Goal: Information Seeking & Learning: Learn about a topic

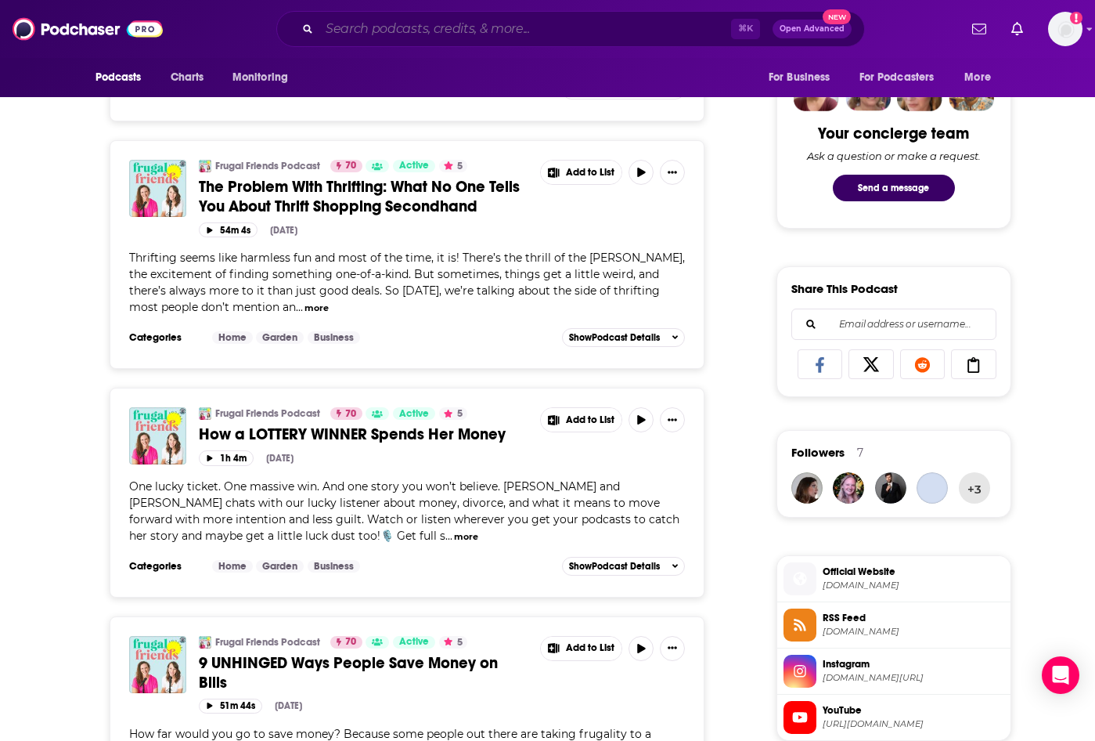
click at [496, 32] on input "Search podcasts, credits, & more..." at bounding box center [525, 28] width 412 height 25
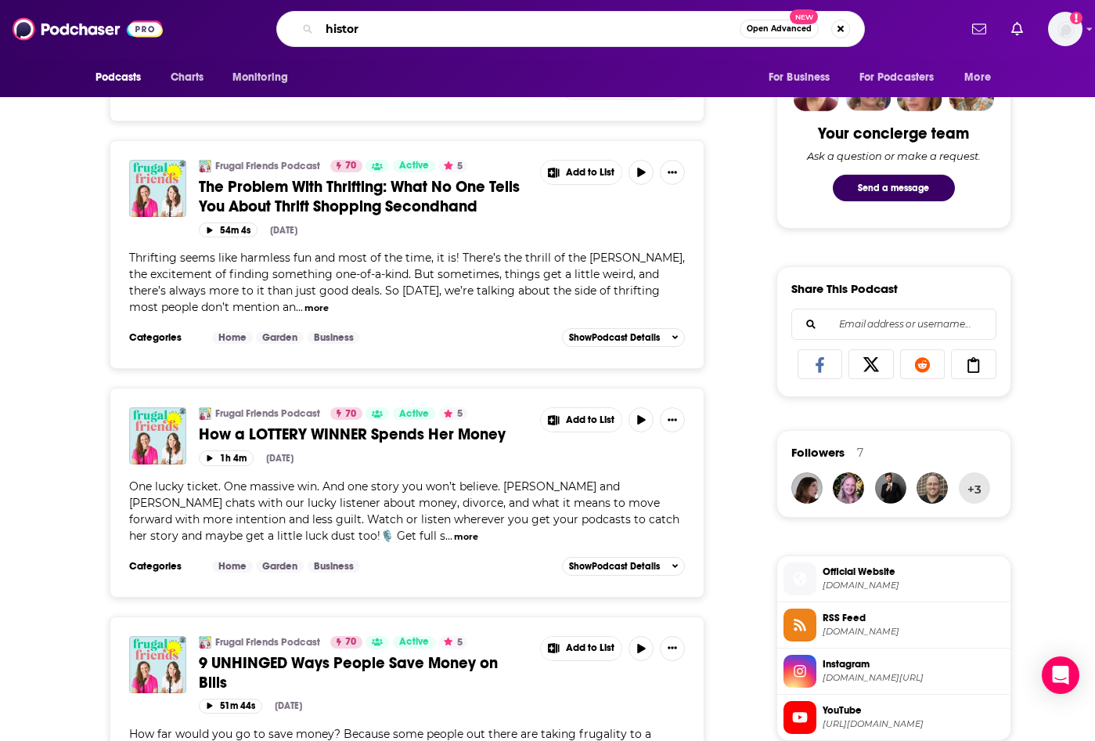
type input "history"
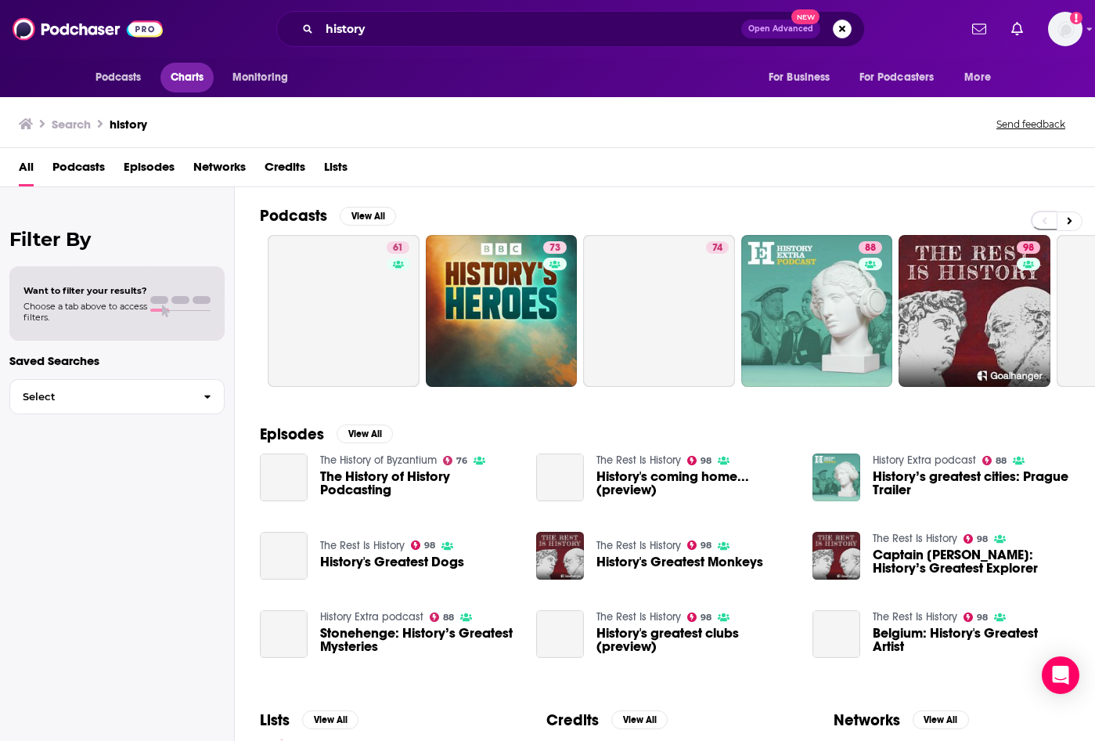
click at [194, 71] on span "Charts" at bounding box center [188, 78] width 34 height 22
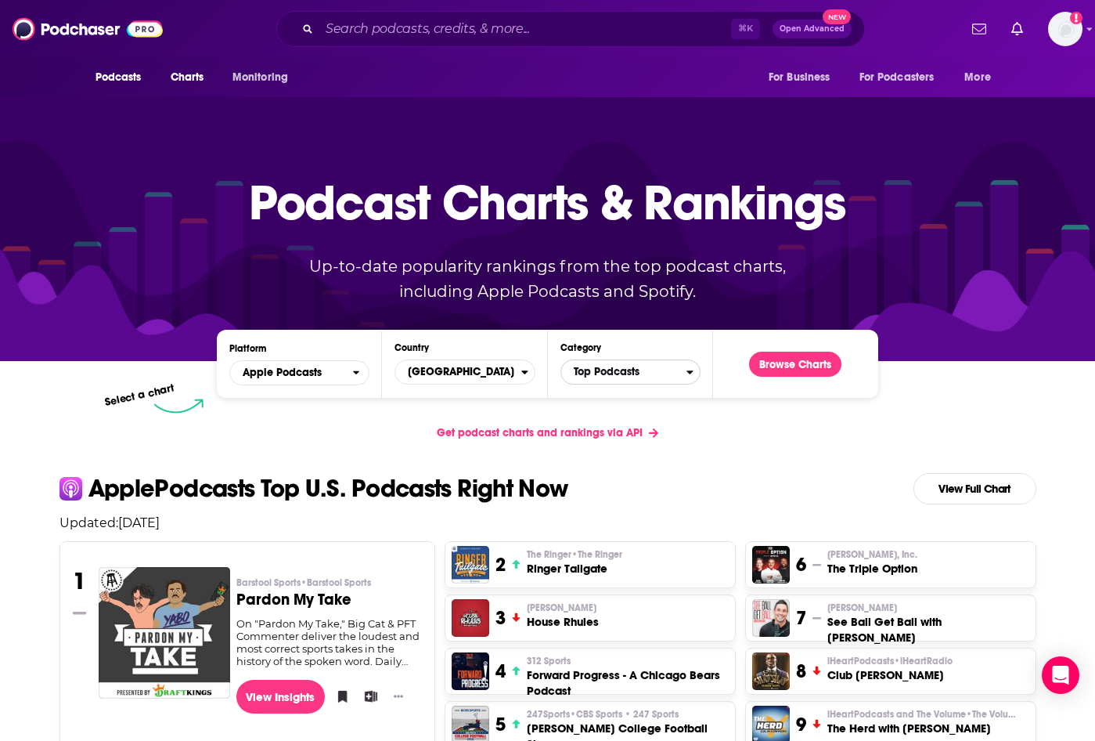
click at [623, 369] on span "Top Podcasts" at bounding box center [623, 372] width 125 height 27
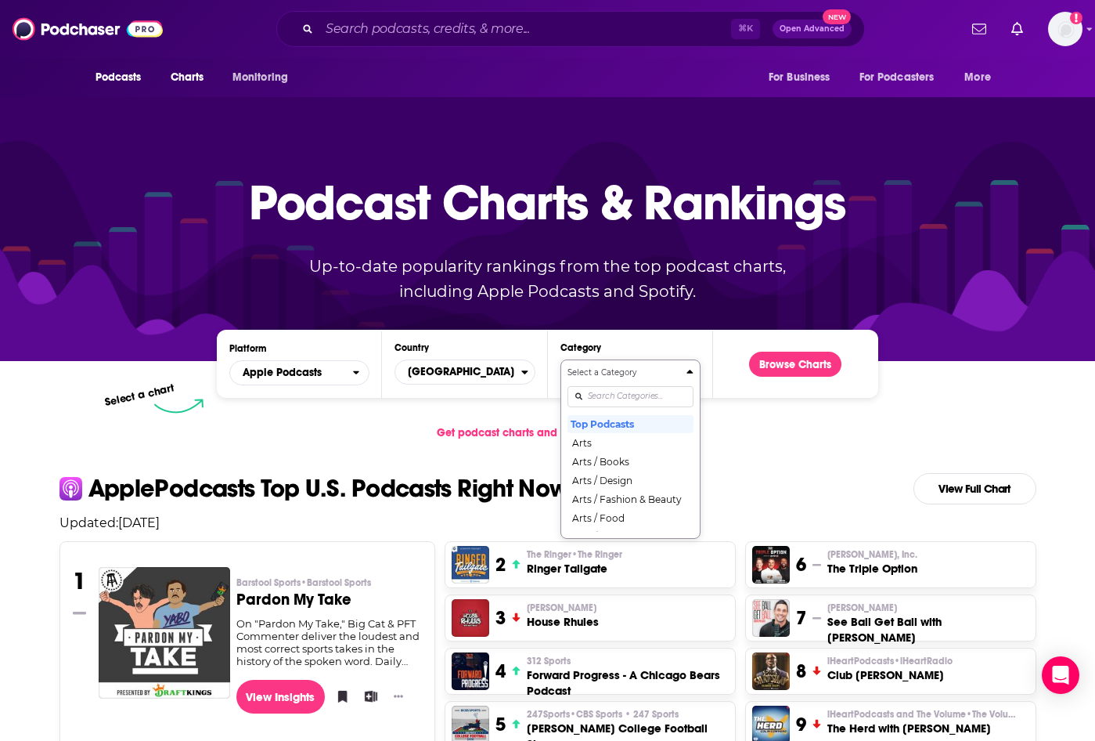
click at [626, 399] on div "Select a Category Top Podcasts Arts Arts / Books Arts / Design Arts / Fashion &…" at bounding box center [631, 448] width 126 height 165
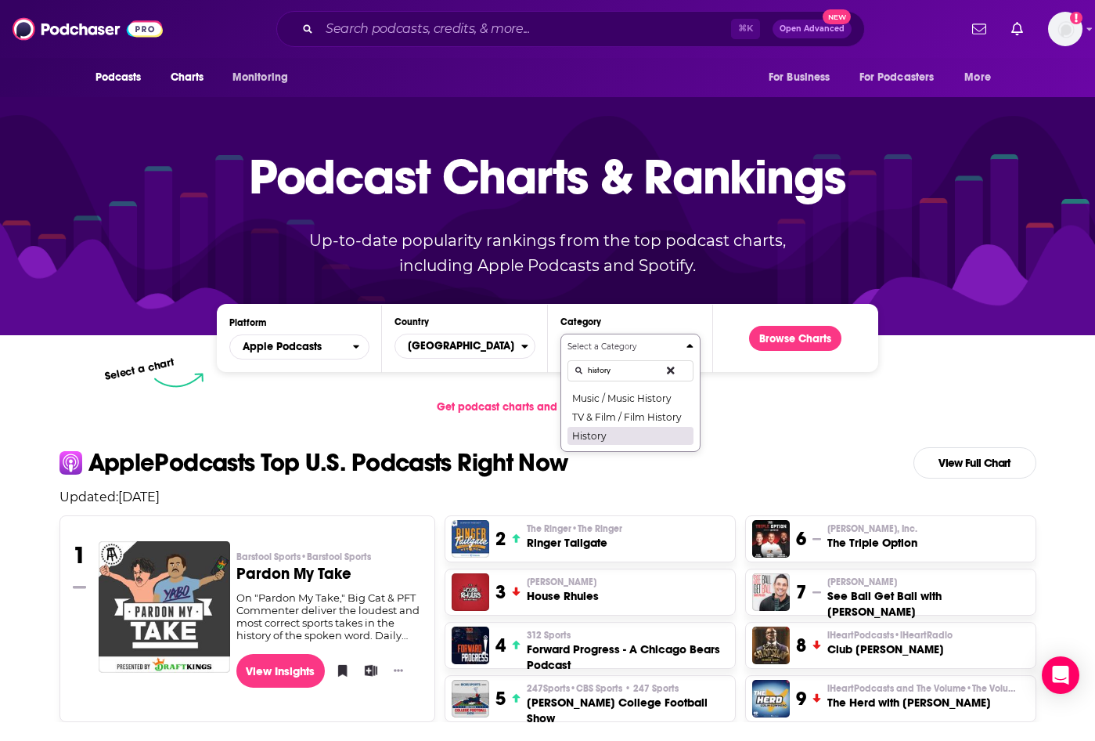
type input "history"
click at [609, 432] on button "History" at bounding box center [631, 435] width 126 height 19
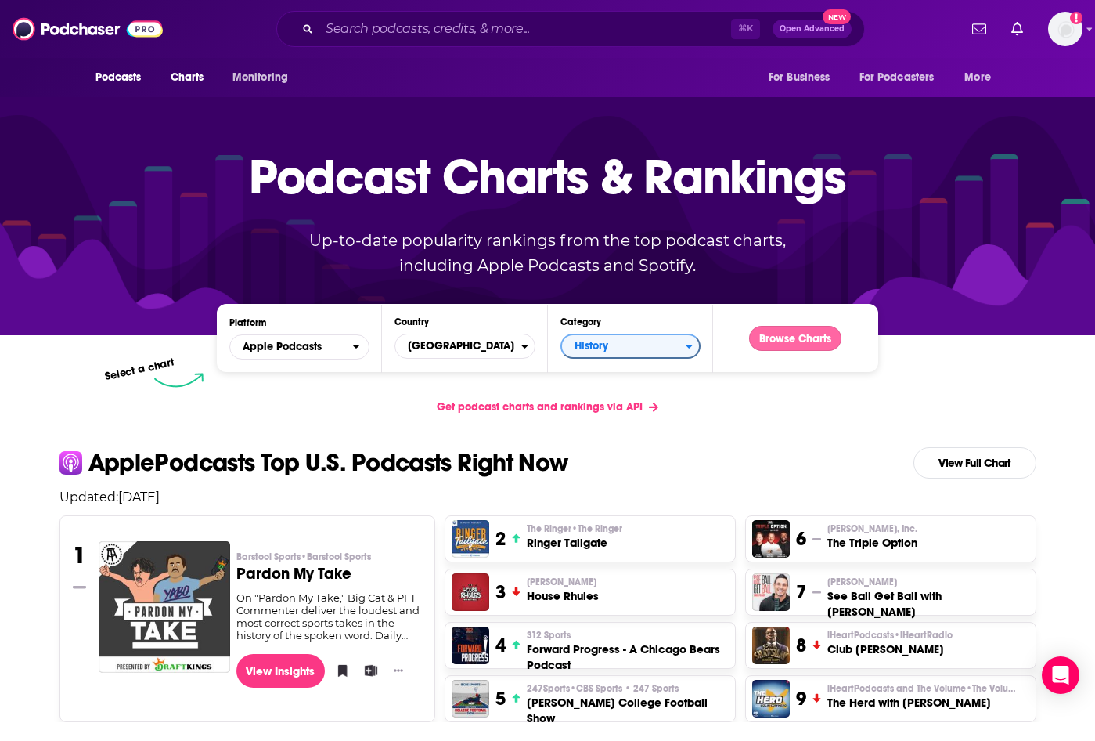
click at [785, 327] on button "Browse Charts" at bounding box center [795, 338] width 92 height 25
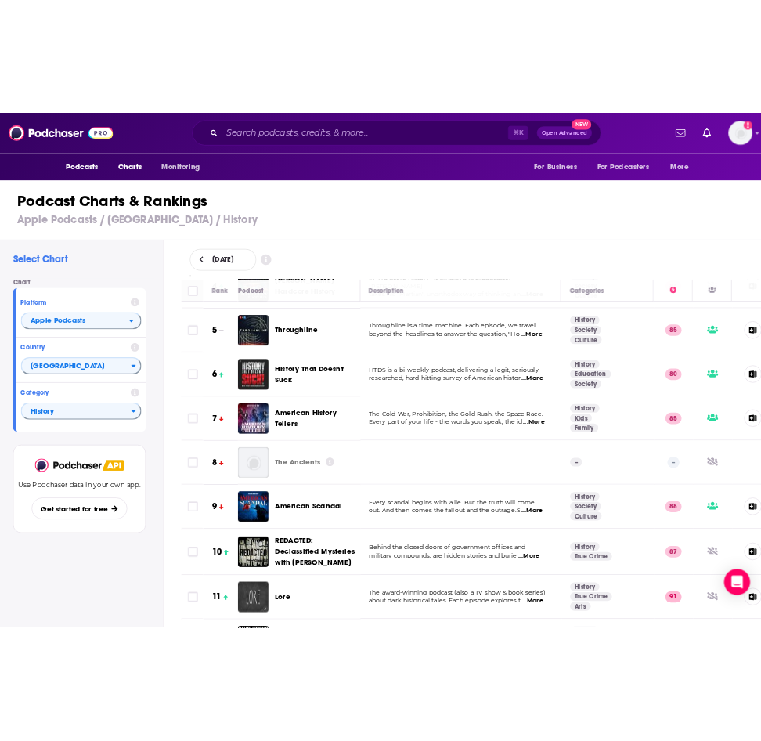
scroll to position [251, 0]
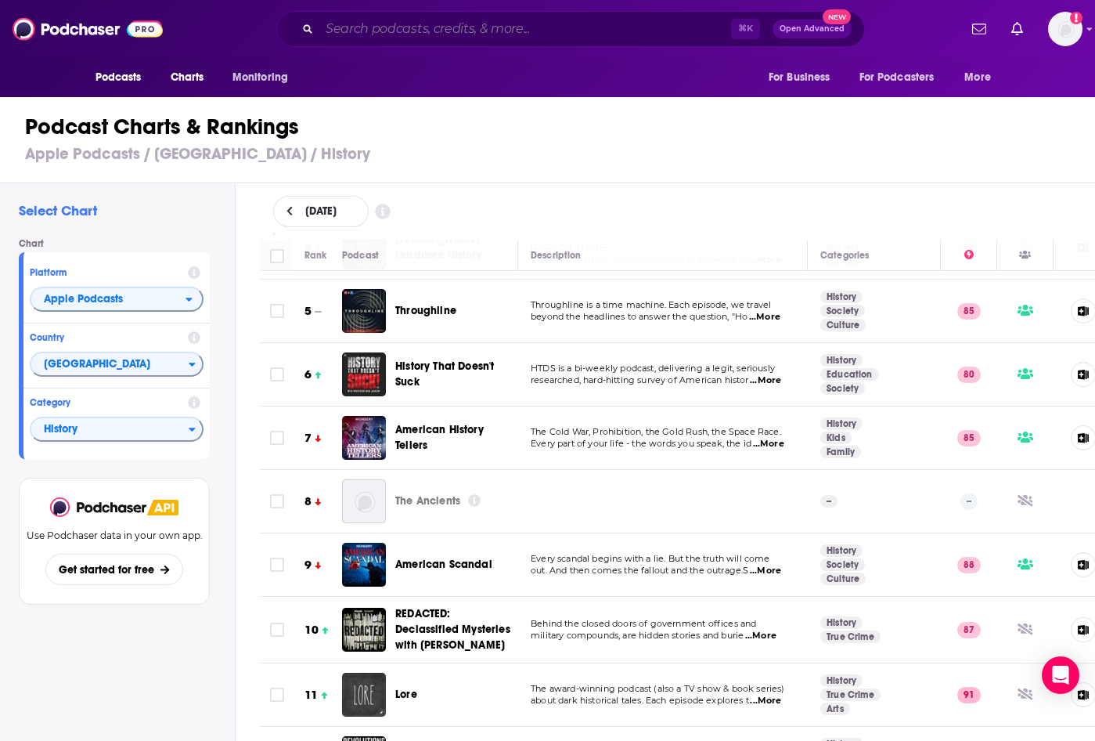
click at [475, 38] on input "Search podcasts, credits, & more..." at bounding box center [525, 28] width 412 height 25
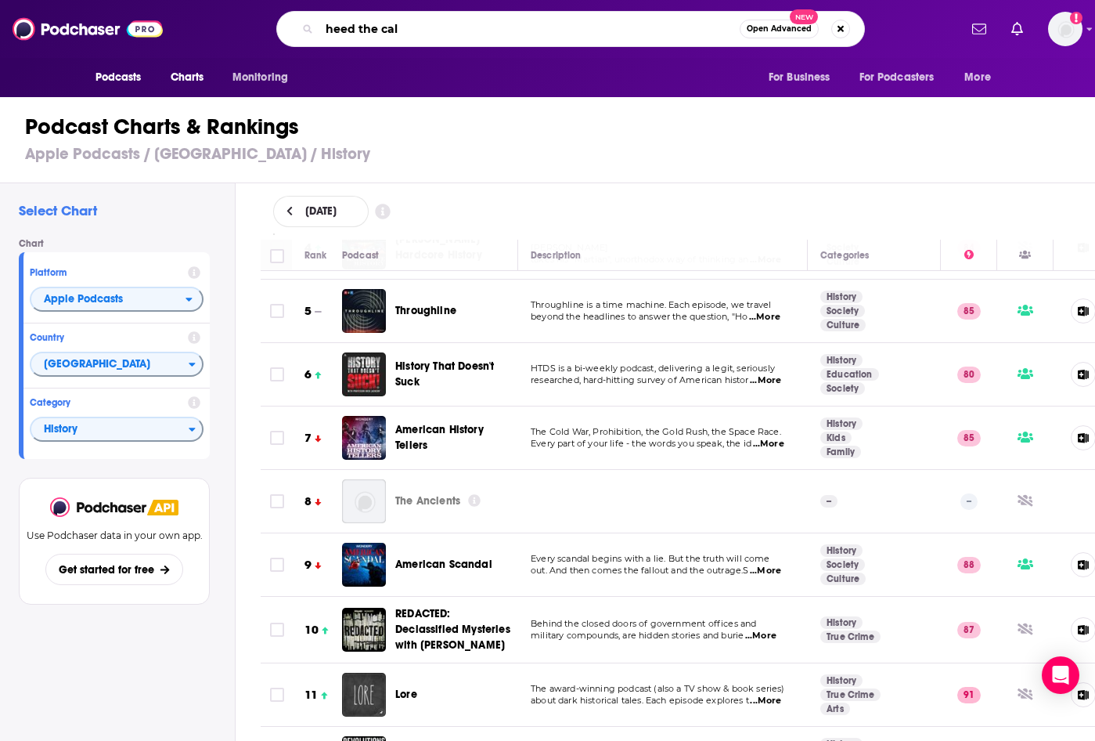
type input "heed the call"
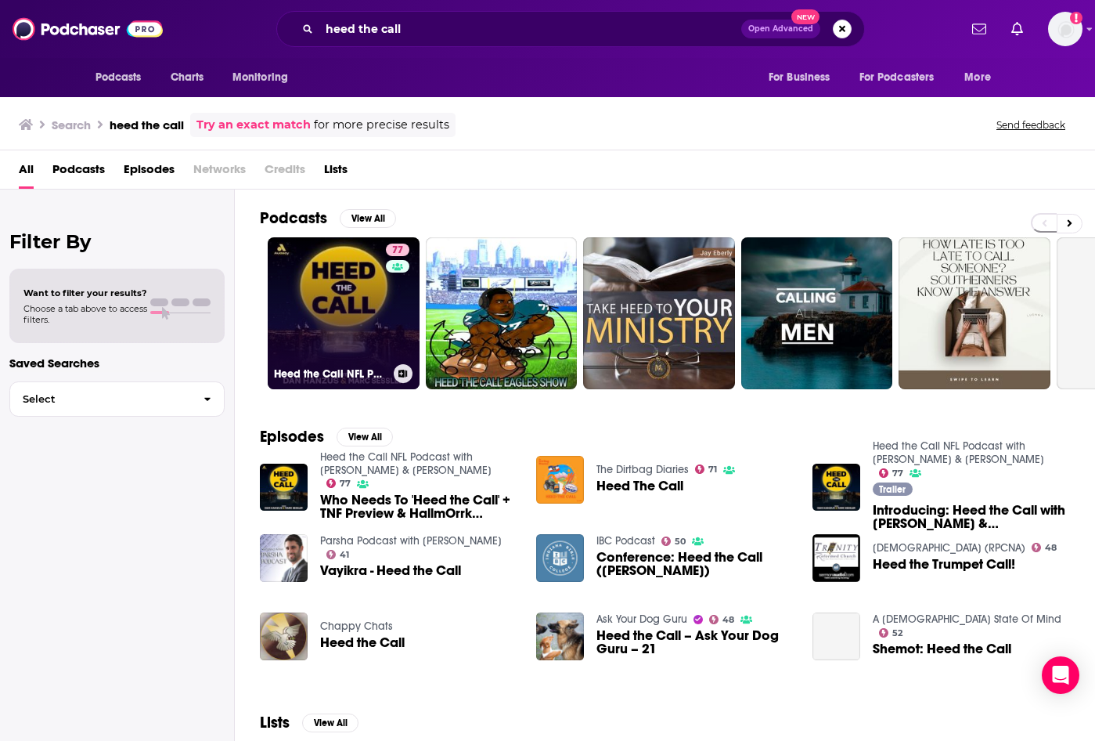
click at [318, 301] on link "77 Heed the Call NFL Podcast with [PERSON_NAME] & [PERSON_NAME]" at bounding box center [344, 313] width 152 height 152
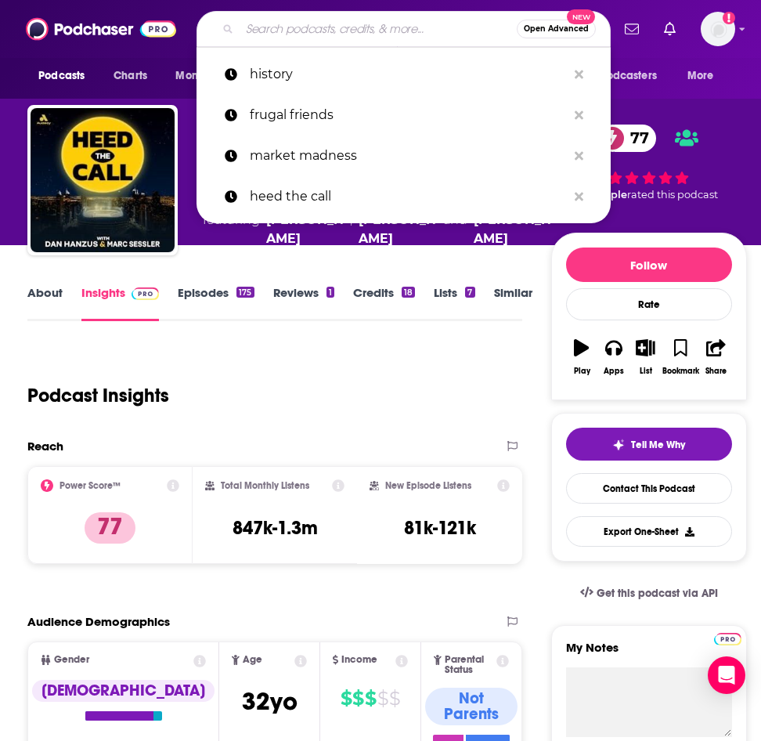
click at [323, 22] on input "Search podcasts, credits, & more..." at bounding box center [378, 28] width 277 height 25
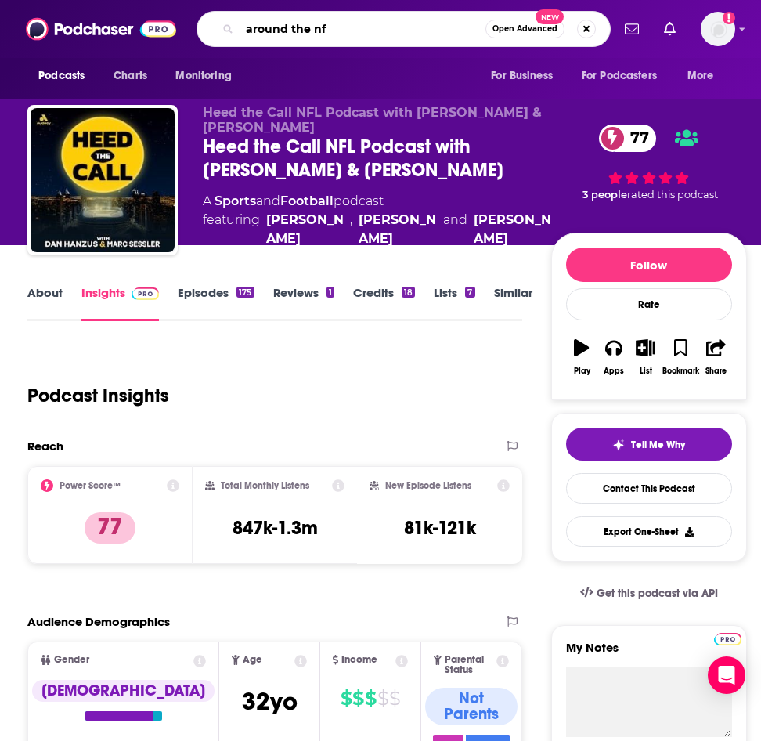
type input "around the nfl"
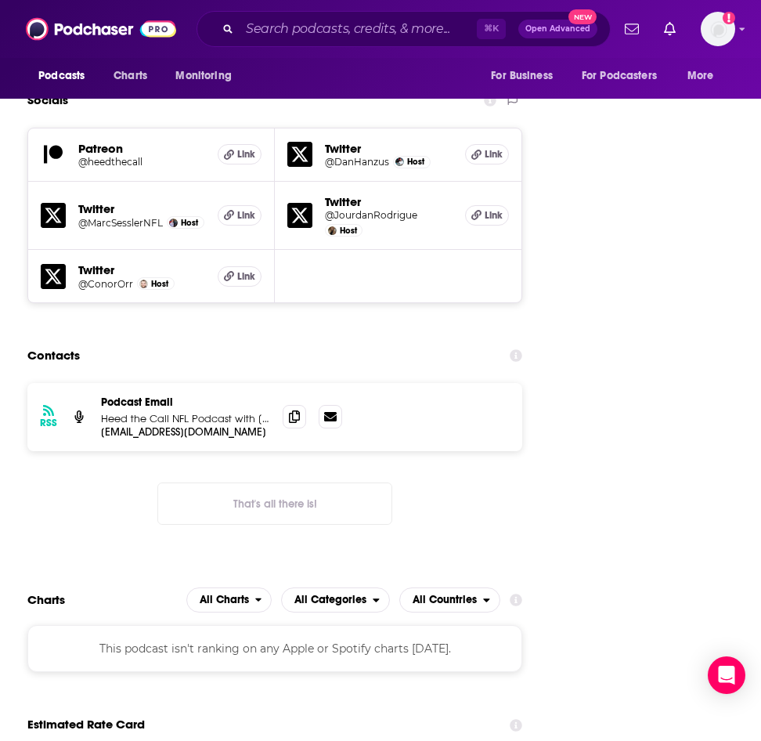
scroll to position [2360, 0]
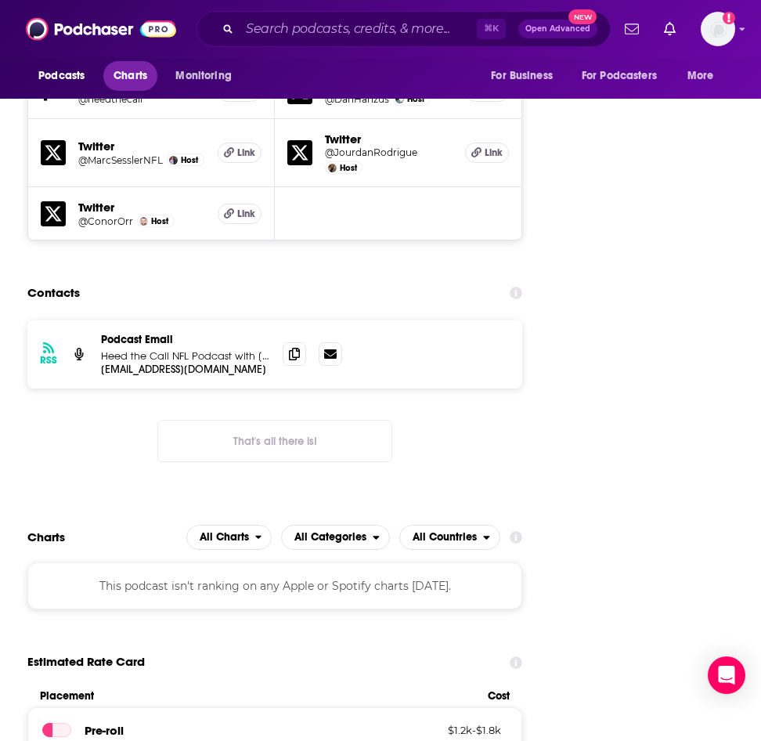
click at [146, 78] on span "Charts" at bounding box center [131, 76] width 34 height 22
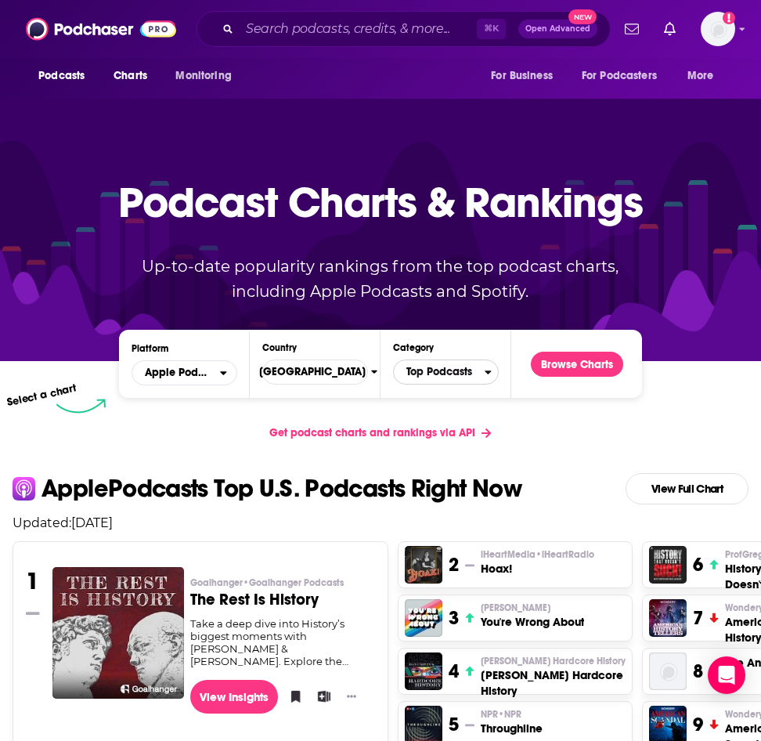
click at [452, 372] on span "Top Podcasts" at bounding box center [439, 372] width 91 height 27
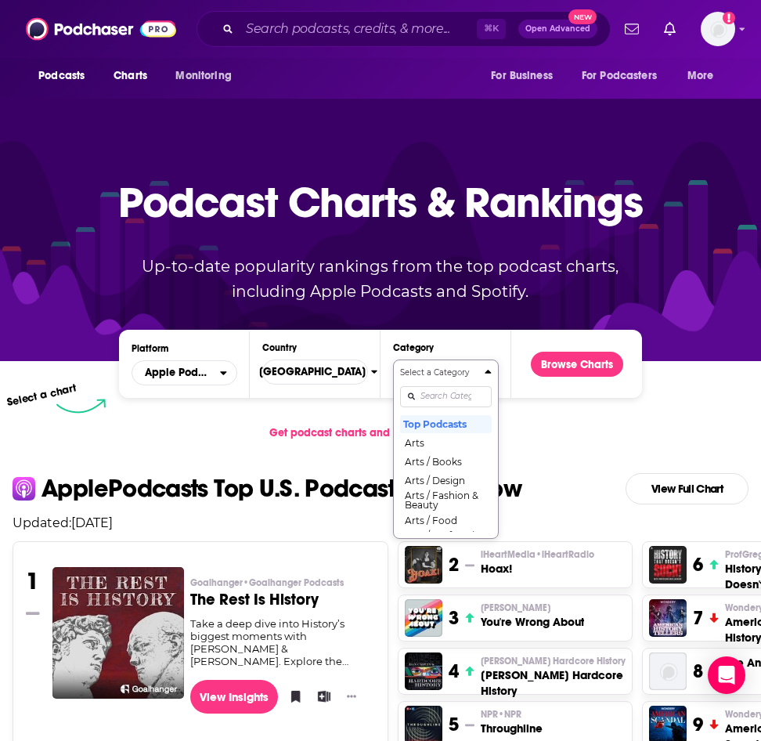
click at [452, 392] on input "Categories" at bounding box center [446, 396] width 92 height 21
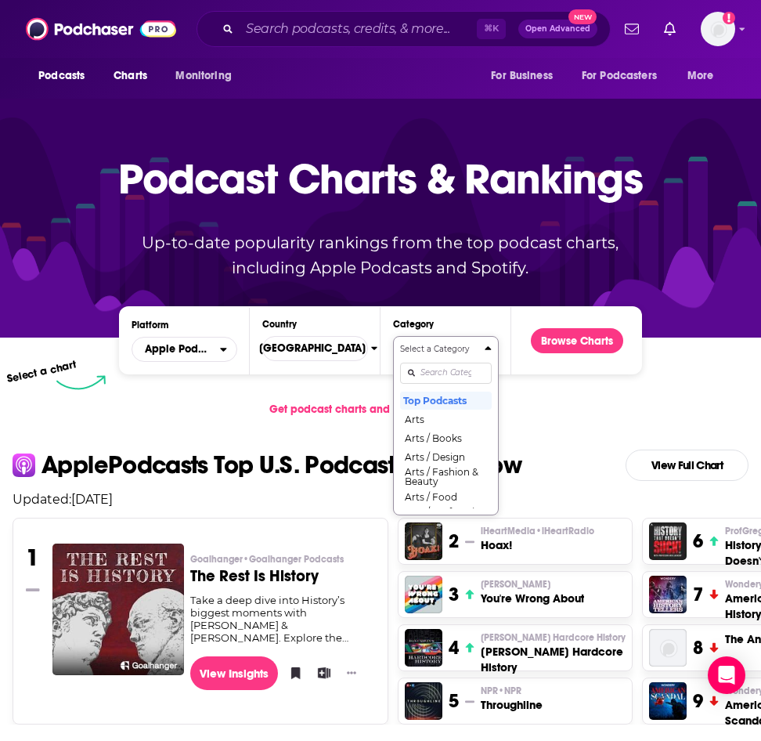
scroll to position [26, 0]
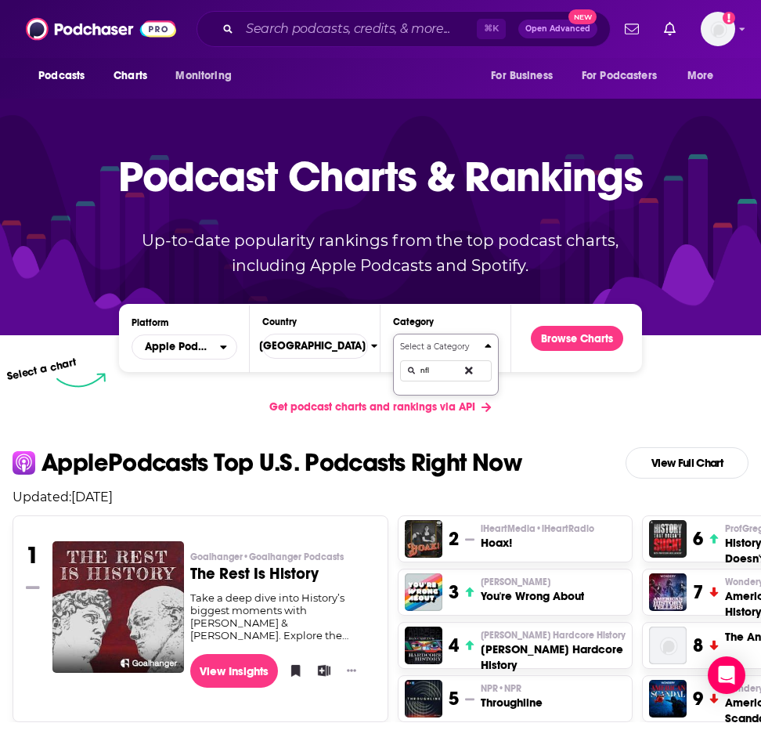
type input "nfl"
click at [464, 370] on button "Categories" at bounding box center [472, 370] width 39 height 36
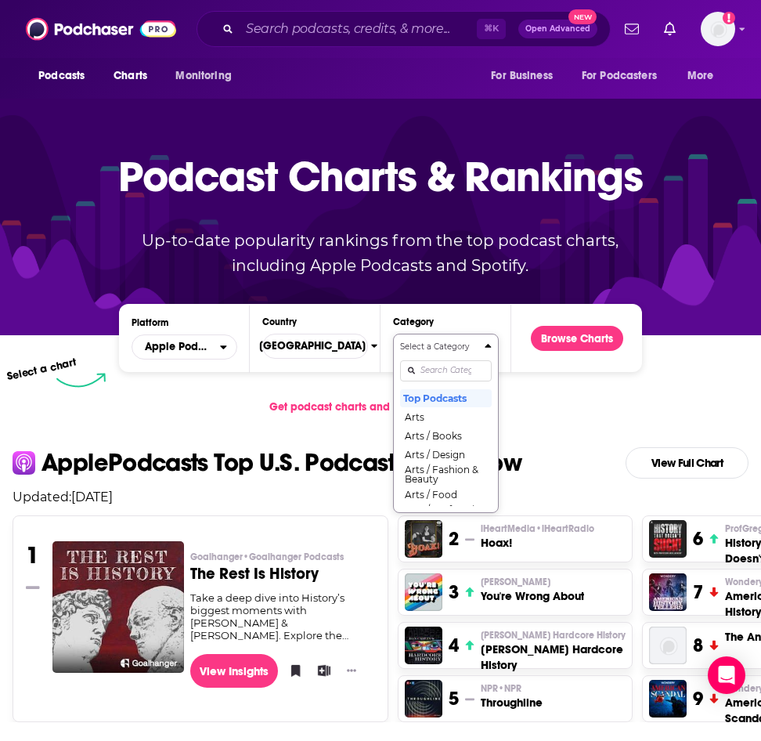
click at [464, 370] on input "Categories" at bounding box center [446, 370] width 92 height 21
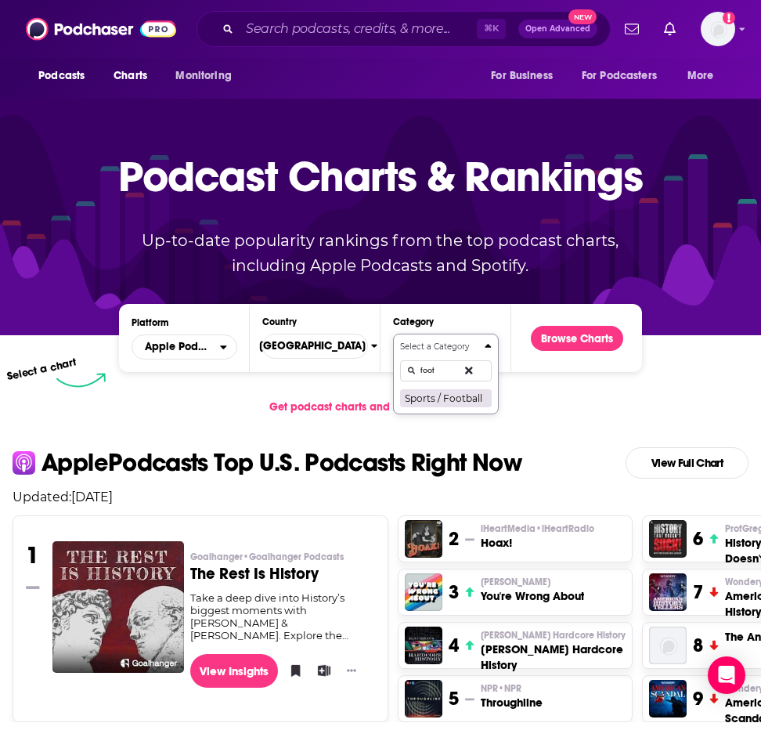
type input "foot"
click at [457, 395] on button "Sports / Football" at bounding box center [446, 397] width 92 height 19
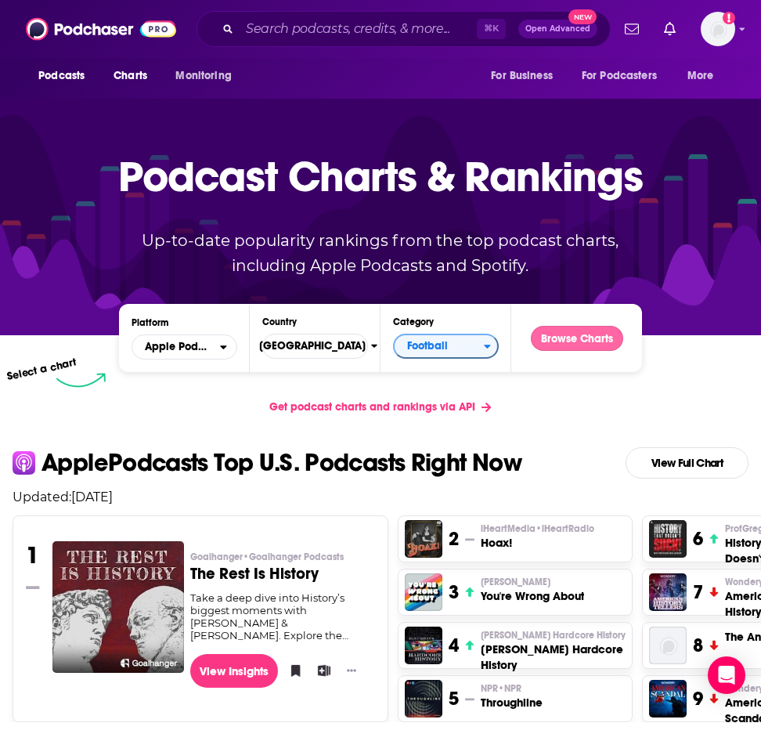
click at [590, 330] on button "Browse Charts" at bounding box center [577, 338] width 92 height 25
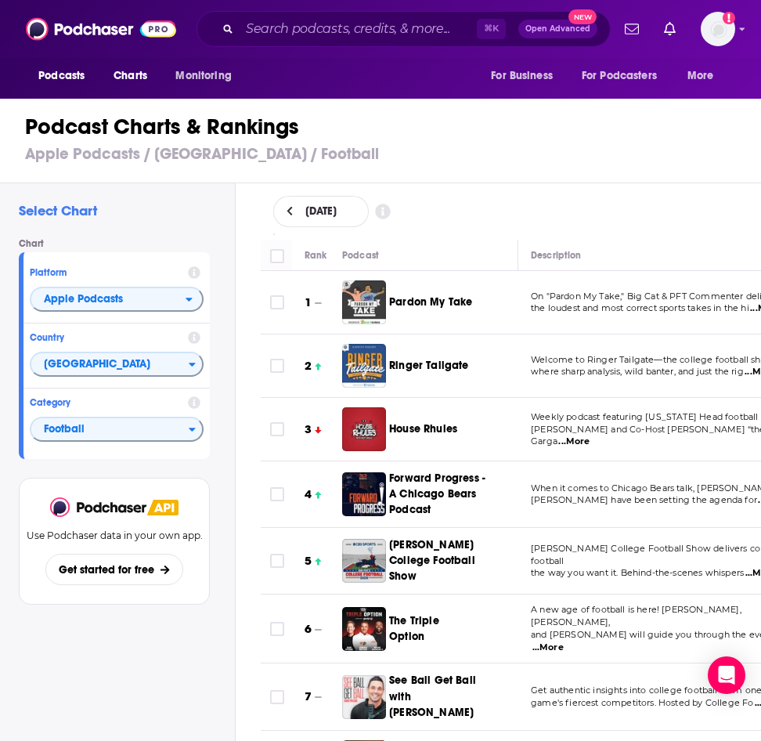
scroll to position [1821, 0]
